Goal: Transaction & Acquisition: Subscribe to service/newsletter

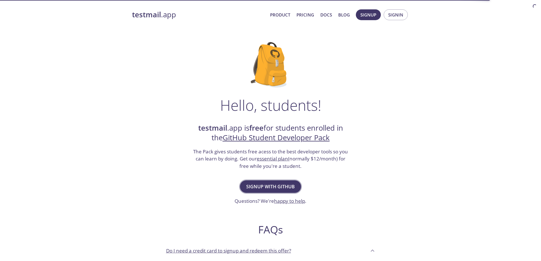
click at [271, 187] on span "Signup with GitHub" at bounding box center [270, 187] width 49 height 8
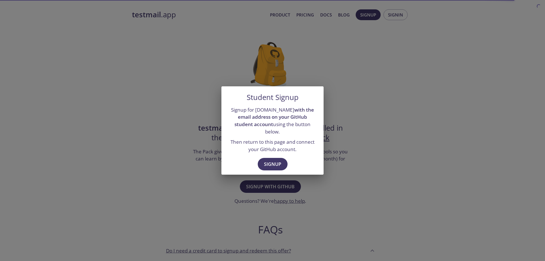
drag, startPoint x: 367, startPoint y: 108, endPoint x: 324, endPoint y: 102, distance: 43.7
click at [367, 108] on div "Student Signup Signup for [DOMAIN_NAME] with the email address on your GitHub s…" at bounding box center [272, 130] width 545 height 261
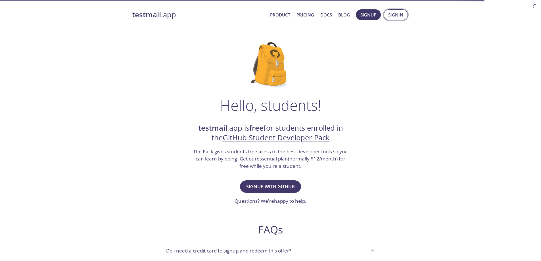
click at [396, 16] on span "Signin" at bounding box center [395, 14] width 15 height 7
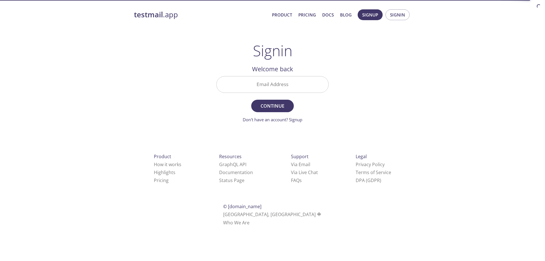
click at [278, 86] on input "Email Address" at bounding box center [273, 84] width 112 height 16
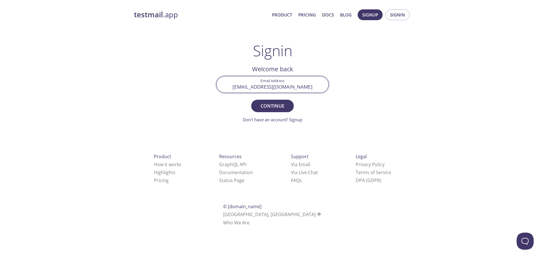
type input "[EMAIL_ADDRESS][DOMAIN_NAME]"
click at [251, 100] on button "Continue" at bounding box center [272, 106] width 43 height 12
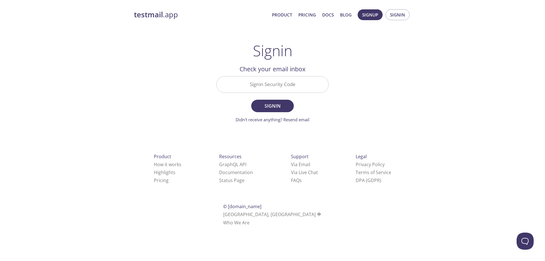
click at [274, 84] on input "Signin Security Code" at bounding box center [273, 84] width 112 height 16
click at [251, 100] on button "Signin" at bounding box center [272, 106] width 43 height 12
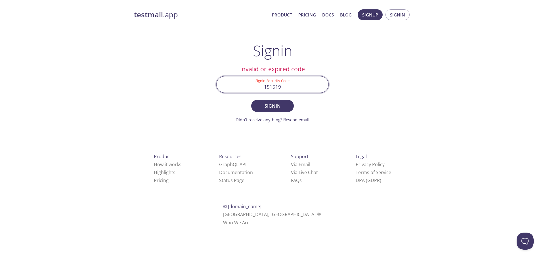
click at [267, 90] on input "151519" at bounding box center [273, 84] width 112 height 16
paste input "[URL][PERSON_NAME]"
paste input "GS1VUSZ"
type input "GS1VUSZ"
click at [281, 103] on span "Signin" at bounding box center [273, 106] width 30 height 8
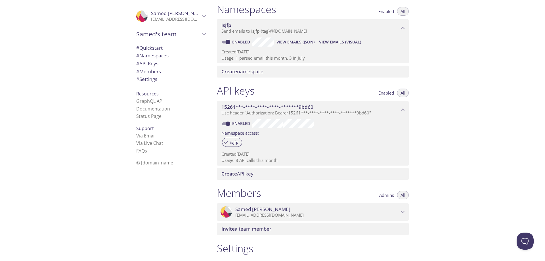
scroll to position [85, 0]
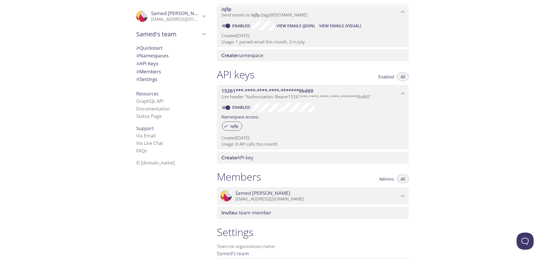
click at [265, 95] on span "Use header "Authorization: Bearer 15261***-****-****-****-*******9bd60 "" at bounding box center [297, 97] width 150 height 6
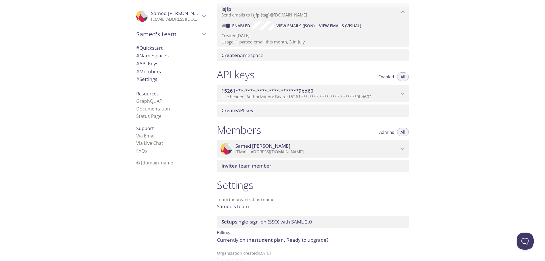
click at [265, 95] on span "Use header "Authorization: Bearer 15261***-****-****-****-*******9bd60 "" at bounding box center [297, 97] width 150 height 6
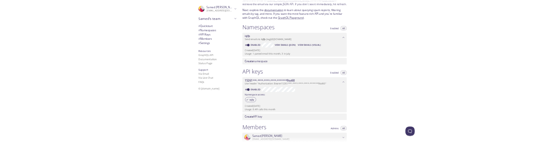
scroll to position [0, 0]
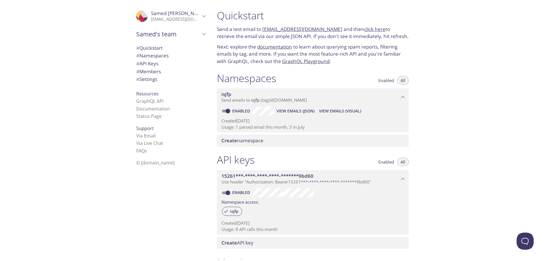
click at [364, 30] on link "click here" at bounding box center [374, 29] width 21 height 7
drag, startPoint x: 329, startPoint y: 28, endPoint x: 263, endPoint y: 29, distance: 65.6
click at [263, 29] on p "Send a test email to [EMAIL_ADDRESS][DOMAIN_NAME] and then click here to retrie…" at bounding box center [313, 33] width 192 height 14
copy link "[EMAIL_ADDRESS][DOMAIN_NAME]"
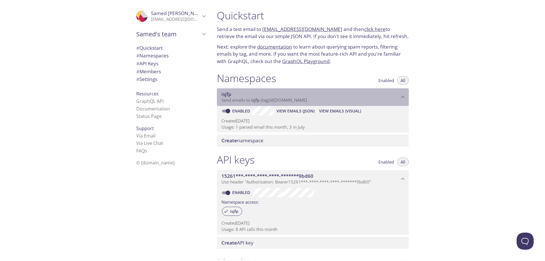
drag, startPoint x: 317, startPoint y: 100, endPoint x: 260, endPoint y: 101, distance: 57.1
click at [260, 101] on p "Send emails to isjfp . {tag} @[DOMAIN_NAME]" at bounding box center [311, 100] width 178 height 6
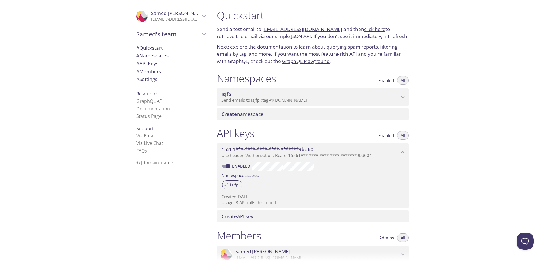
click at [259, 101] on span "isjfp" at bounding box center [255, 100] width 8 height 6
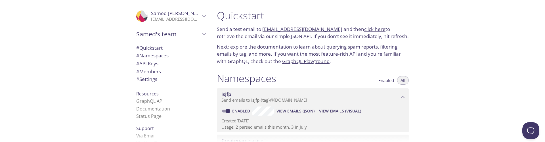
drag, startPoint x: 260, startPoint y: 100, endPoint x: 265, endPoint y: 70, distance: 30.2
click at [265, 70] on div "Namespaces Enabled All isjfp Send emails to isjfp . {tag} @[DOMAIN_NAME] Enable…" at bounding box center [312, 109] width 201 height 82
drag, startPoint x: 262, startPoint y: 30, endPoint x: 271, endPoint y: 30, distance: 9.7
click at [271, 30] on p "Send a test email to [EMAIL_ADDRESS][DOMAIN_NAME] and then click here to retrie…" at bounding box center [313, 33] width 192 height 14
copy p "isjfp"
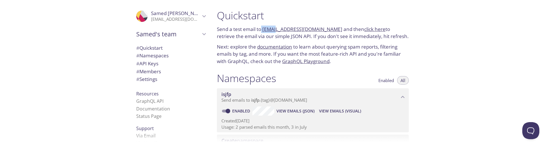
copy p "isjfp"
